Goal: Complete application form

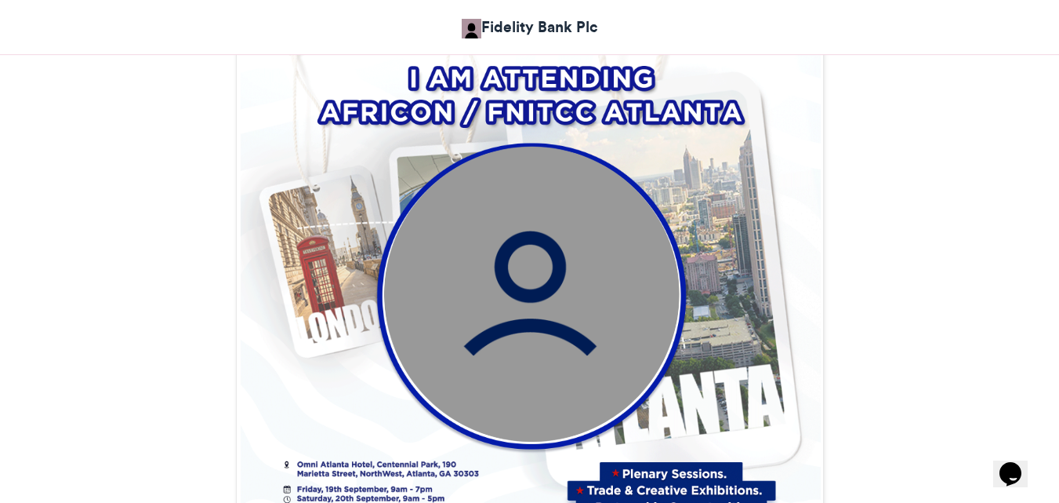
click at [572, 263] on img at bounding box center [531, 294] width 296 height 296
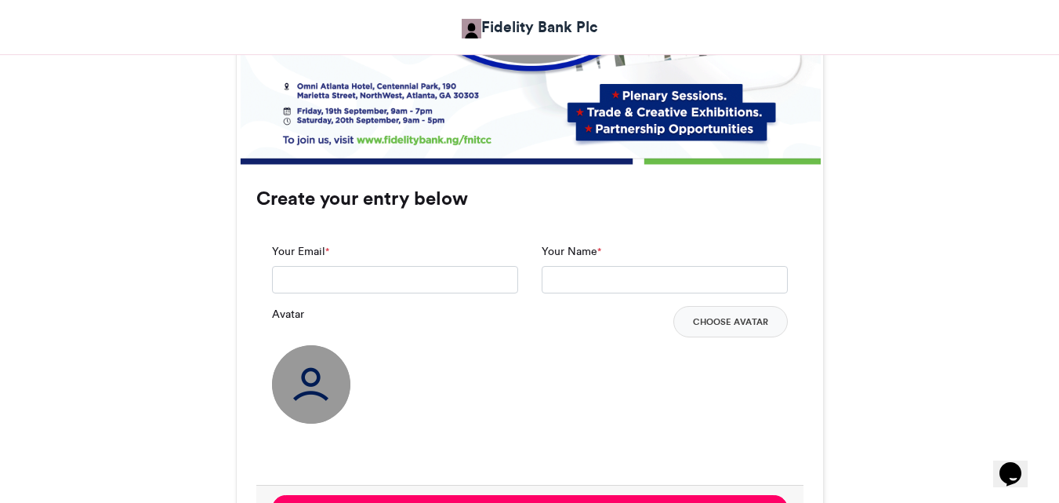
scroll to position [1013, 0]
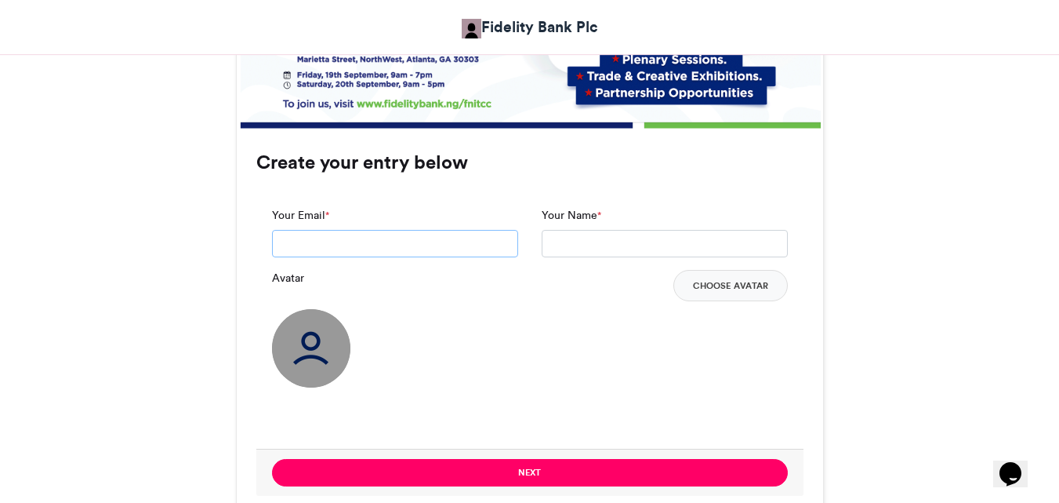
click at [472, 249] on input "Your Email *" at bounding box center [395, 244] width 246 height 28
type input "**********"
click at [666, 240] on input "Your Name *" at bounding box center [665, 244] width 246 height 28
type input "**********"
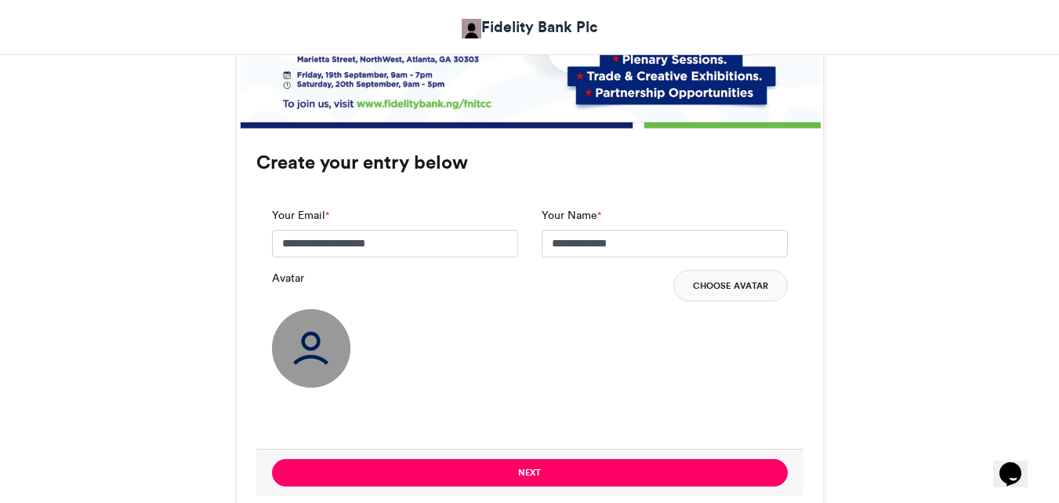
click at [712, 283] on button "Choose Avatar" at bounding box center [731, 285] width 114 height 31
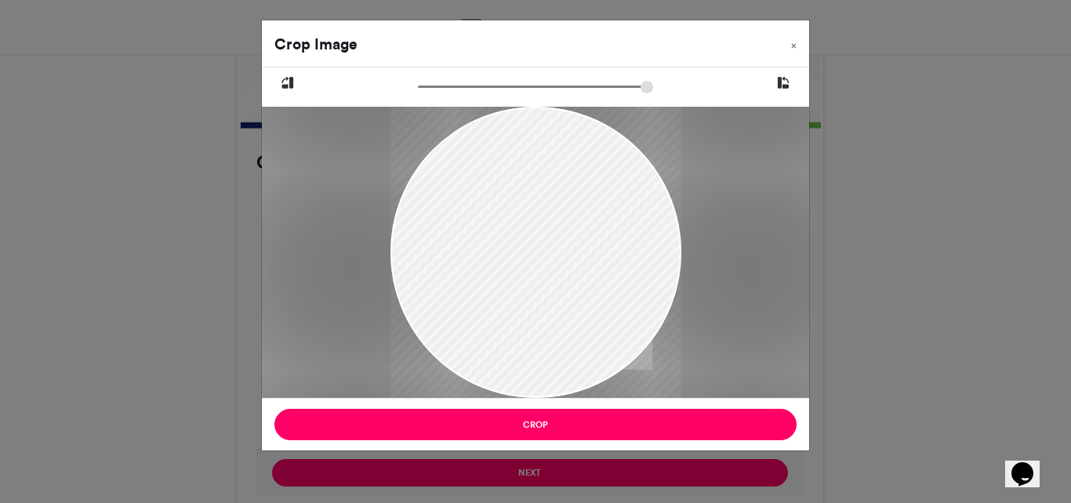
drag, startPoint x: 477, startPoint y: 210, endPoint x: 482, endPoint y: 294, distance: 84.1
click at [482, 294] on div at bounding box center [535, 288] width 291 height 363
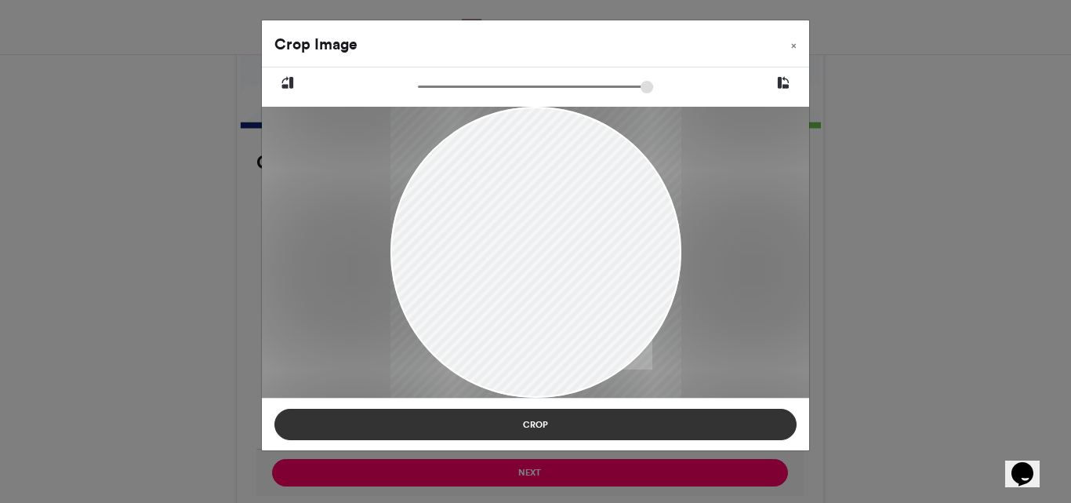
click at [535, 420] on button "Crop" at bounding box center [535, 424] width 522 height 31
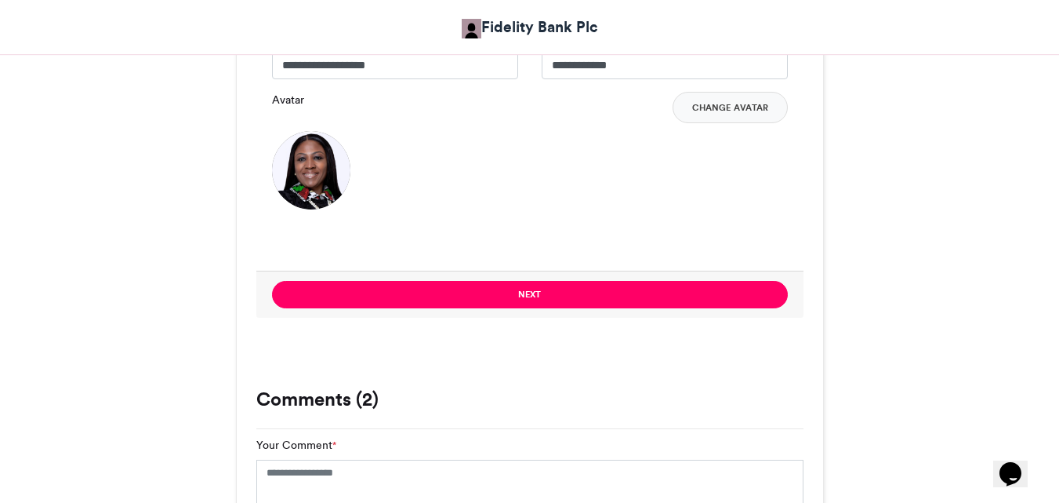
scroll to position [1209, 0]
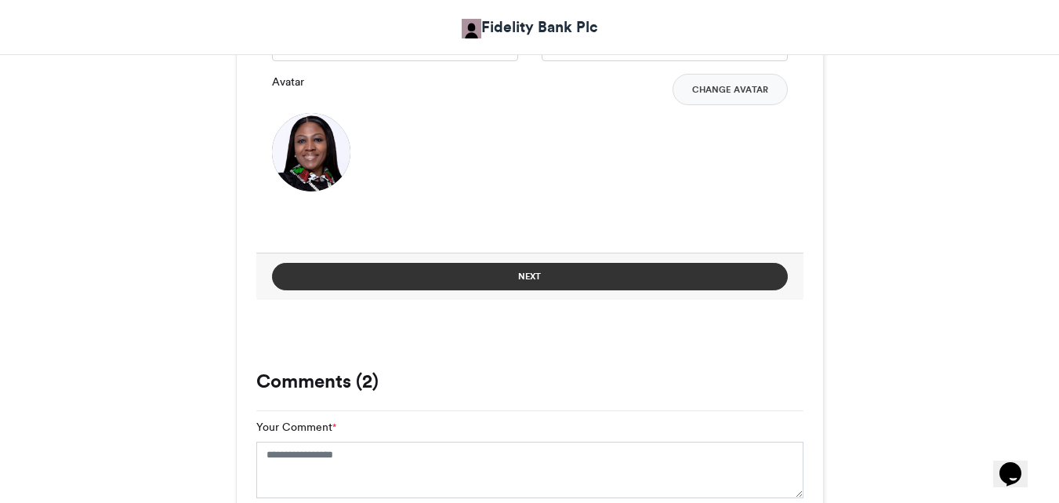
click at [635, 278] on button "Next" at bounding box center [530, 276] width 516 height 27
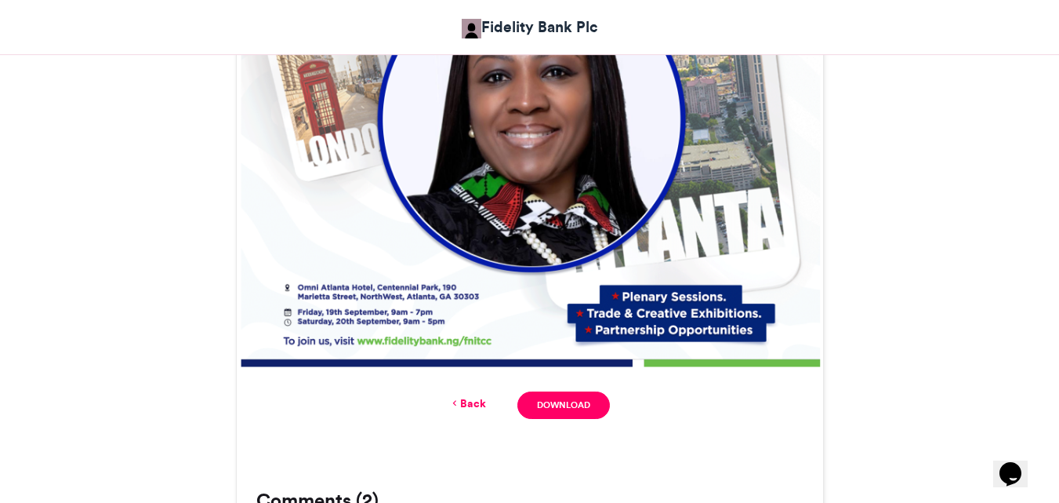
scroll to position [824, 0]
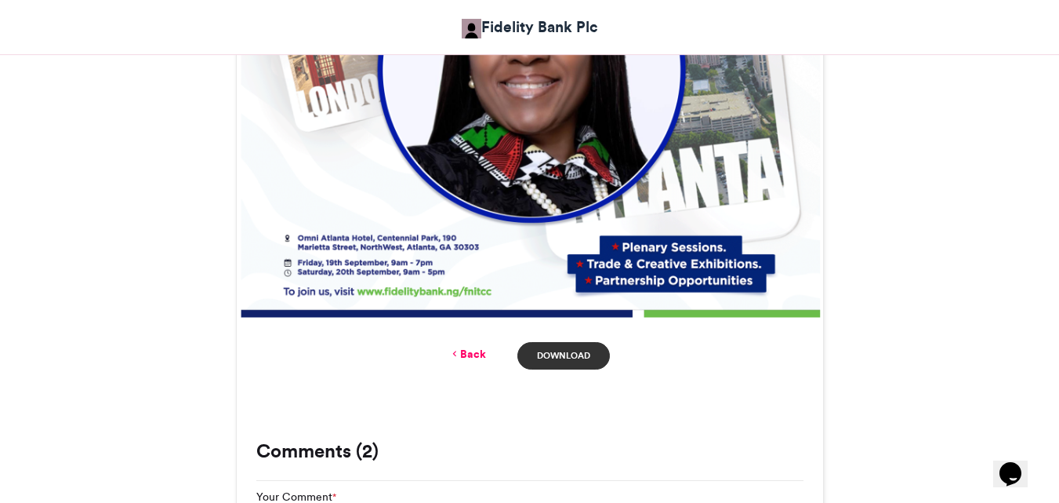
click at [575, 355] on link "Download" at bounding box center [564, 355] width 92 height 27
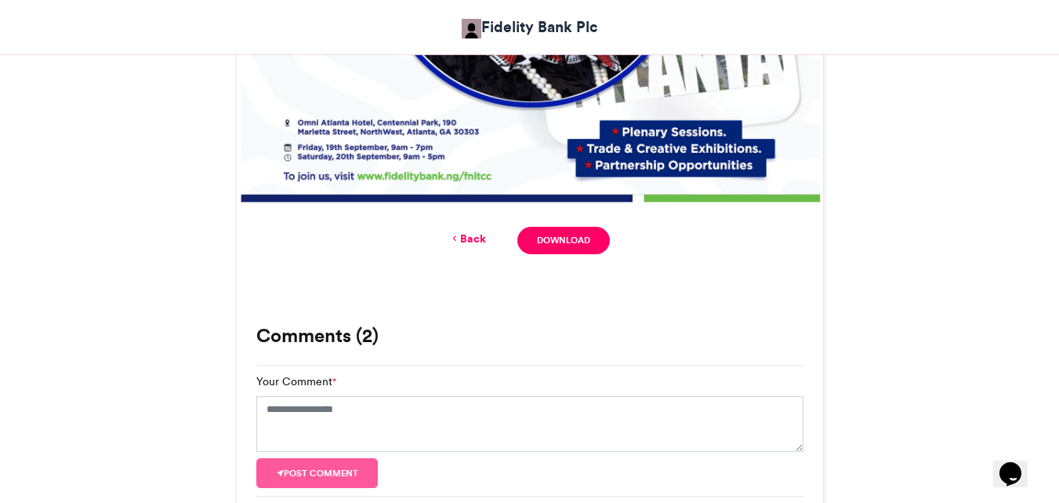
scroll to position [946, 0]
